Goal: Task Accomplishment & Management: Manage account settings

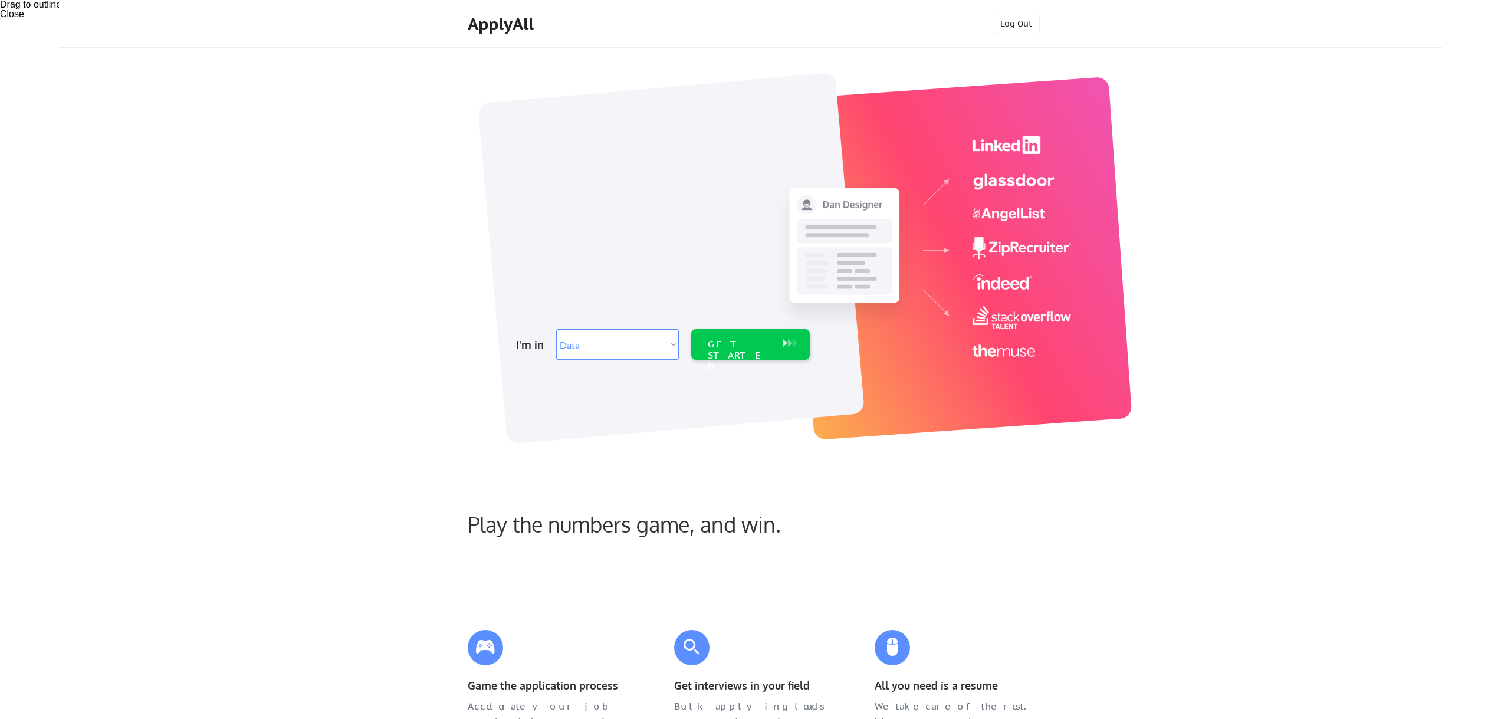
select select ""data_science___analytics""
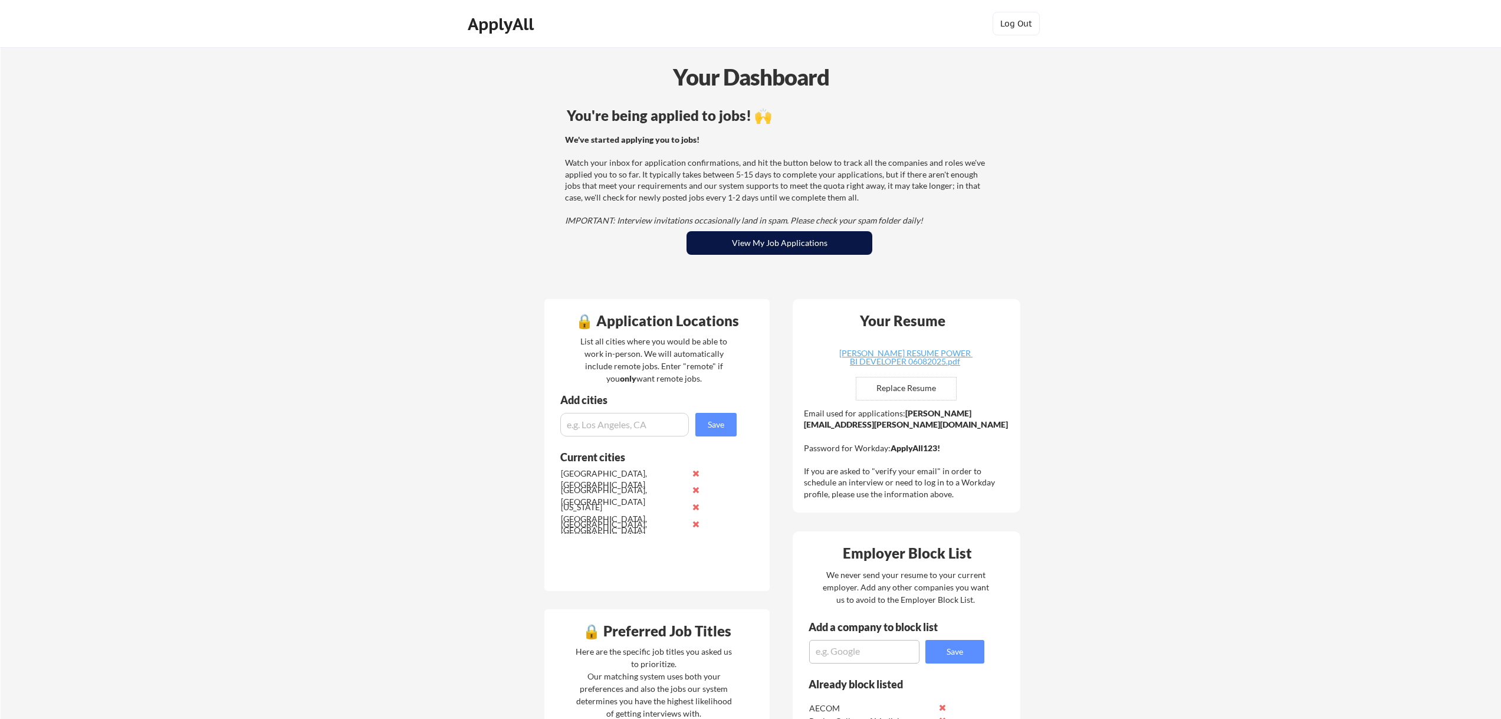
click at [783, 245] on button "View My Job Applications" at bounding box center [780, 243] width 186 height 24
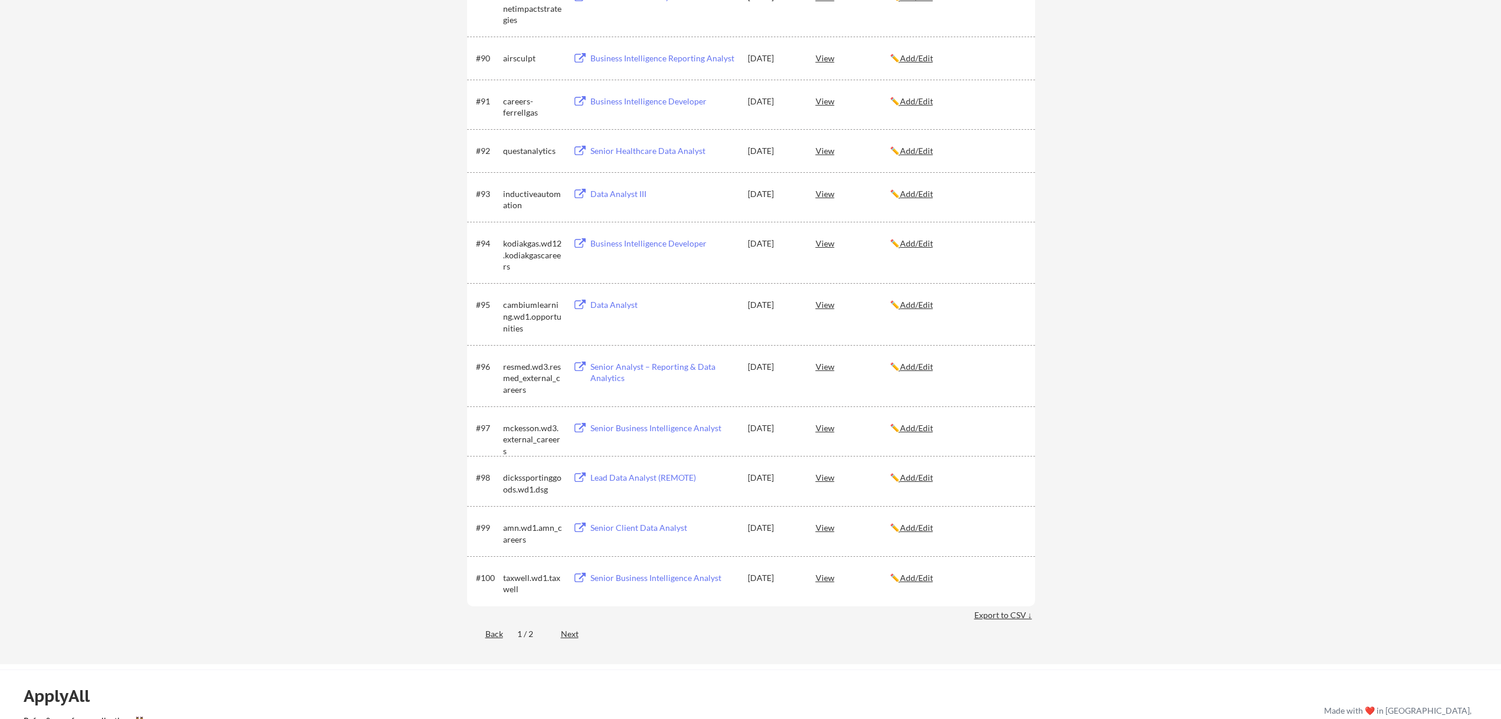
scroll to position [4482, 0]
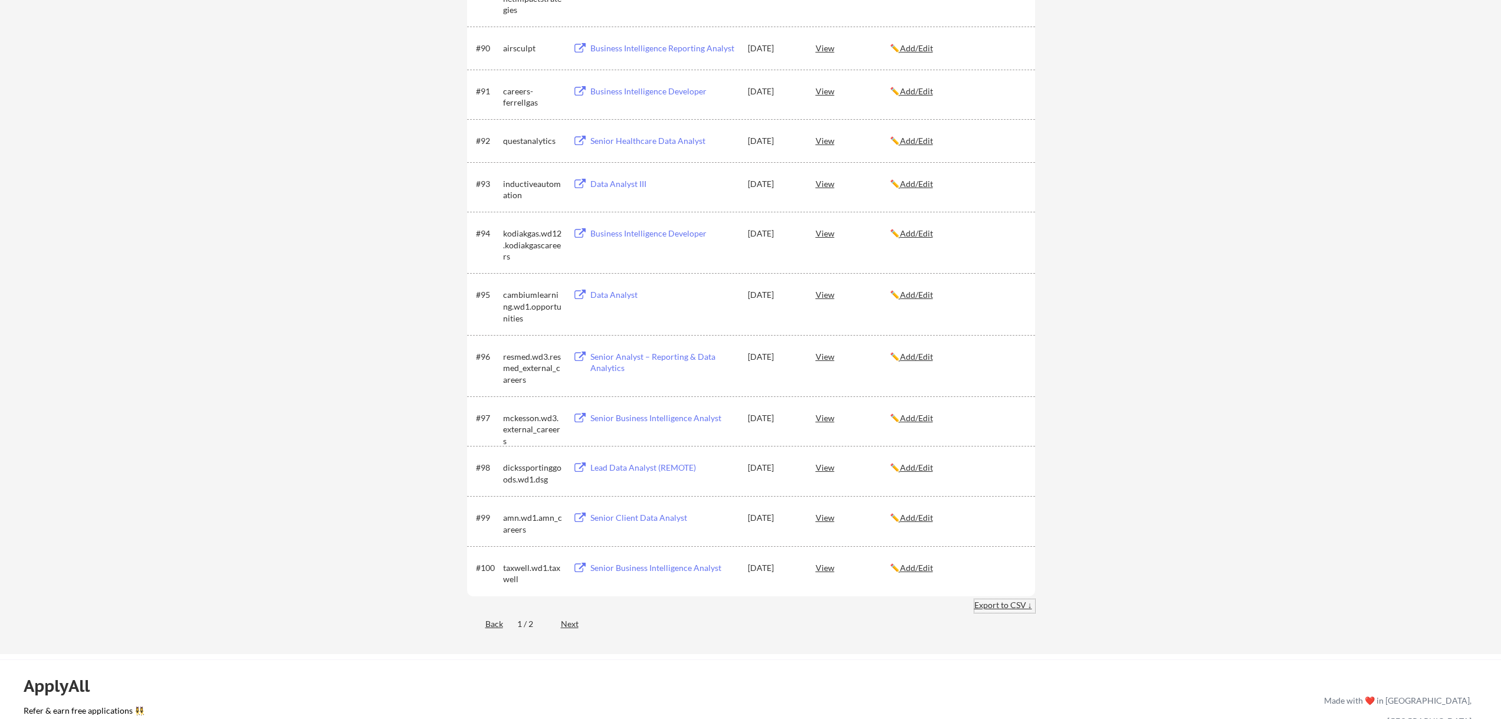
click at [1012, 604] on div "Export to CSV ↓" at bounding box center [1005, 605] width 61 height 12
